Goal: Task Accomplishment & Management: Manage account settings

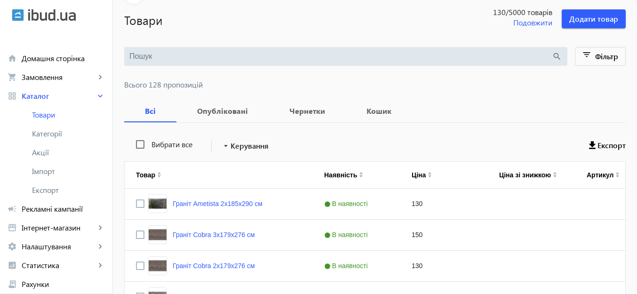
scroll to position [79, 0]
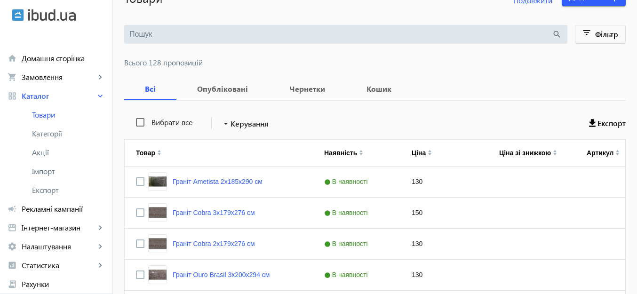
click at [190, 37] on input "search" at bounding box center [340, 34] width 422 height 10
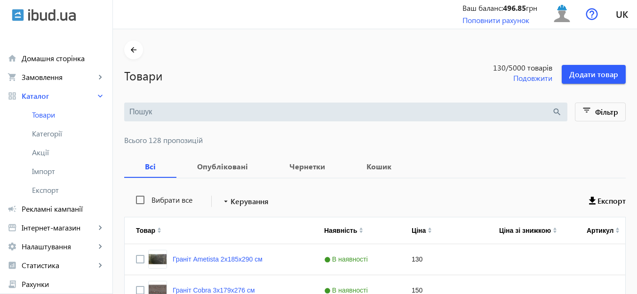
scroll to position [0, 0]
click at [225, 114] on input "search" at bounding box center [340, 113] width 422 height 10
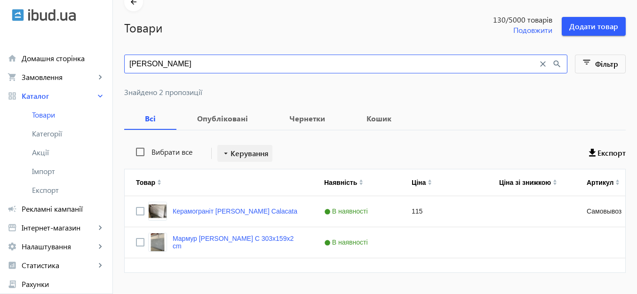
scroll to position [71, 0]
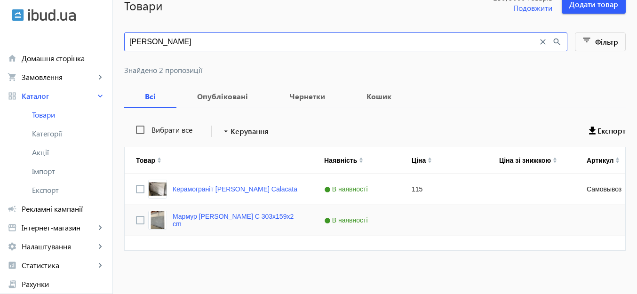
type input "bianco"
click at [136, 219] on input "Press Space to toggle row selection (unchecked)" at bounding box center [140, 220] width 8 height 8
checkbox input "true"
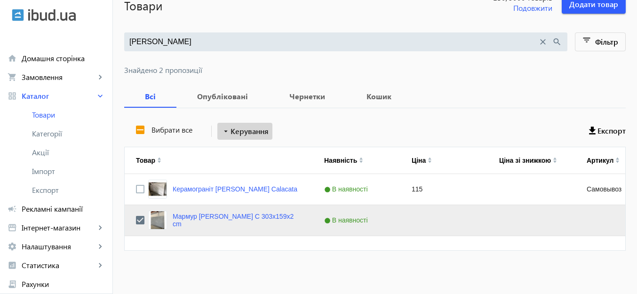
click at [248, 129] on span "Керування" at bounding box center [249, 131] width 38 height 11
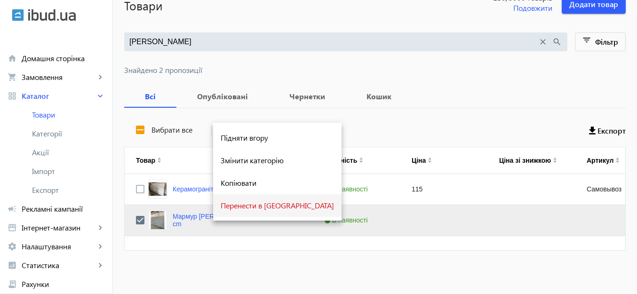
click at [244, 208] on span "Перенести в кошик" at bounding box center [277, 206] width 113 height 8
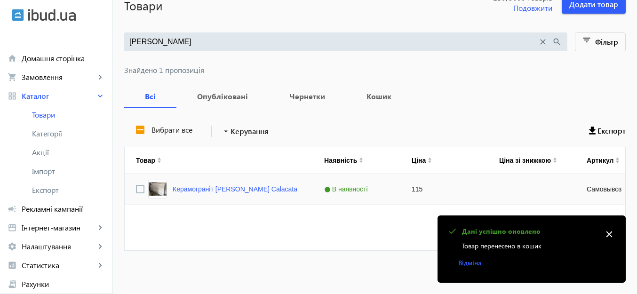
scroll to position [0, 0]
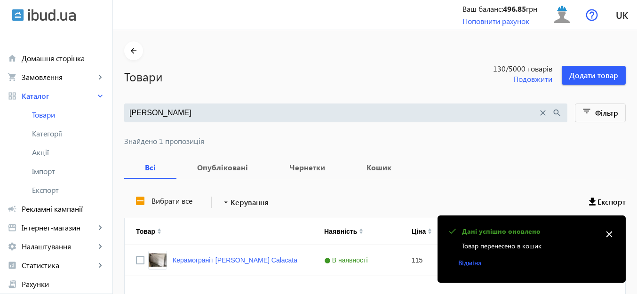
click at [609, 231] on mat-icon "close" at bounding box center [609, 234] width 14 height 14
